Goal: Task Accomplishment & Management: Manage account settings

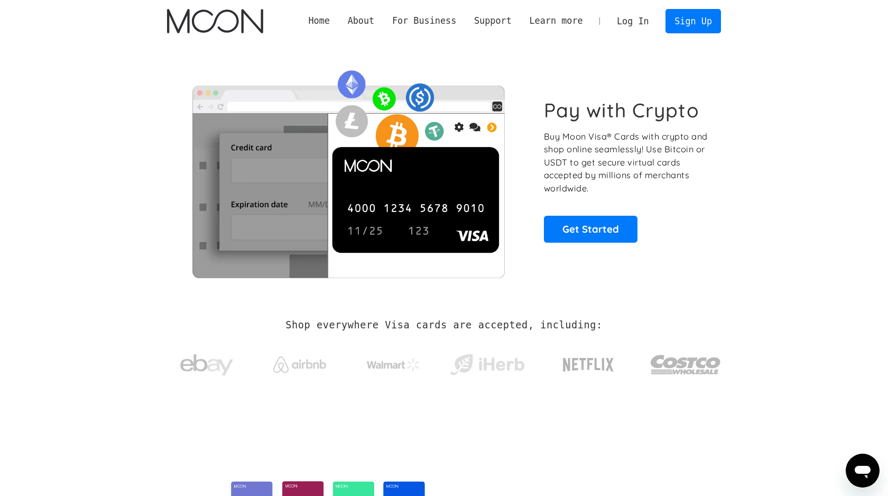
click at [631, 31] on link "Log In" at bounding box center [633, 21] width 50 height 23
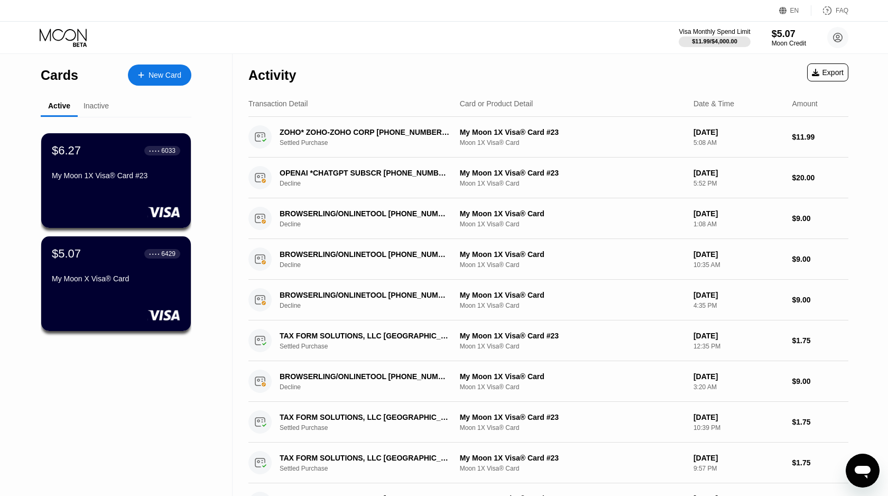
click at [96, 99] on div "Inactive" at bounding box center [96, 106] width 37 height 21
click at [95, 104] on div "Inactive" at bounding box center [96, 106] width 25 height 8
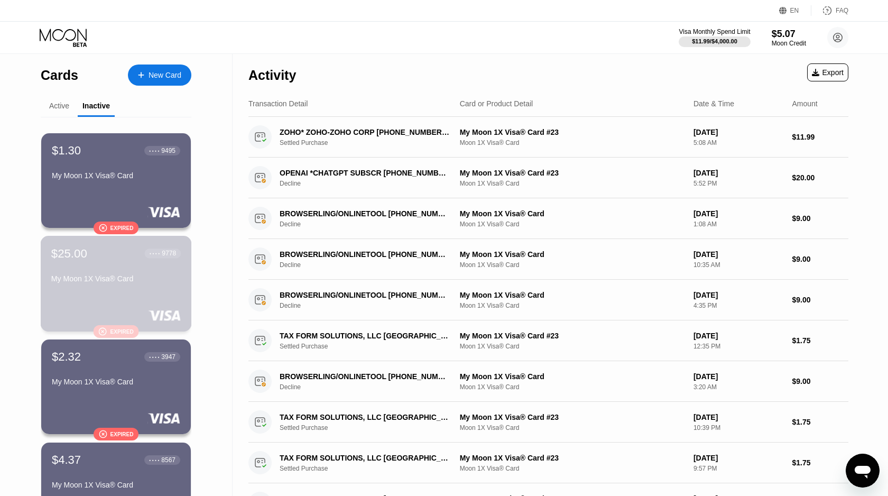
click at [124, 286] on div "My Moon 1X Visa® Card" at bounding box center [116, 280] width 130 height 13
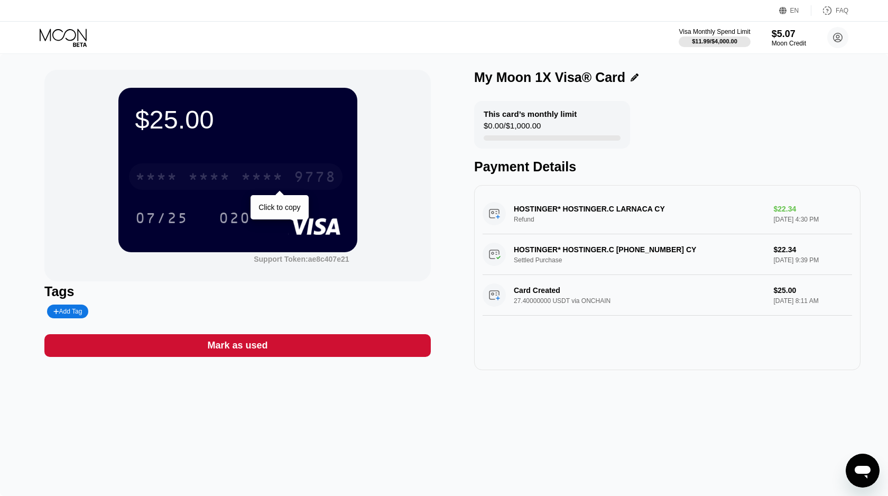
click at [242, 176] on div "* * * *" at bounding box center [262, 178] width 42 height 17
click at [41, 191] on div "$25.00 4513 6500 2415 9778 07/25 020 Support Token: ae8c407e21 Tags Add Tag Mar…" at bounding box center [444, 275] width 888 height 442
